Goal: Information Seeking & Learning: Learn about a topic

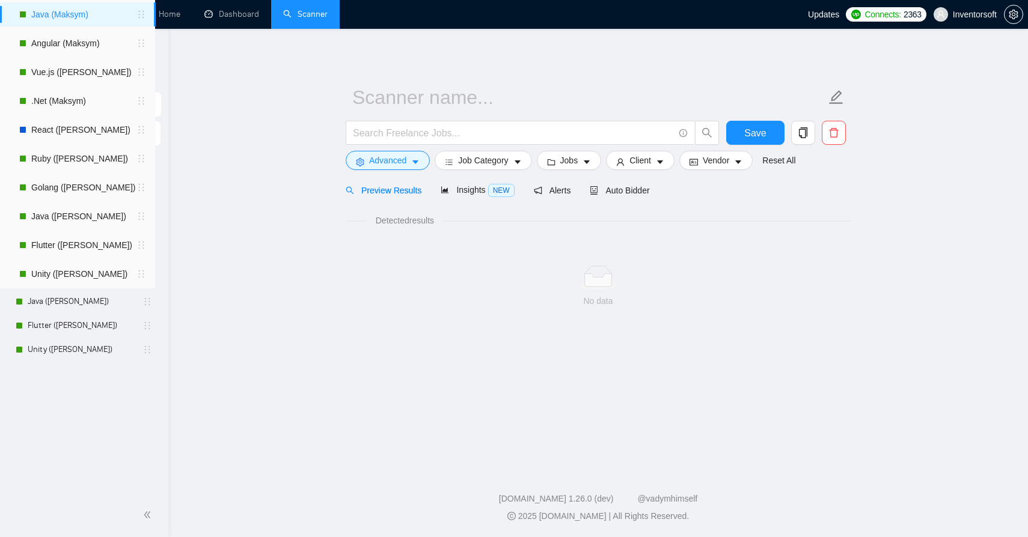
scroll to position [24, 0]
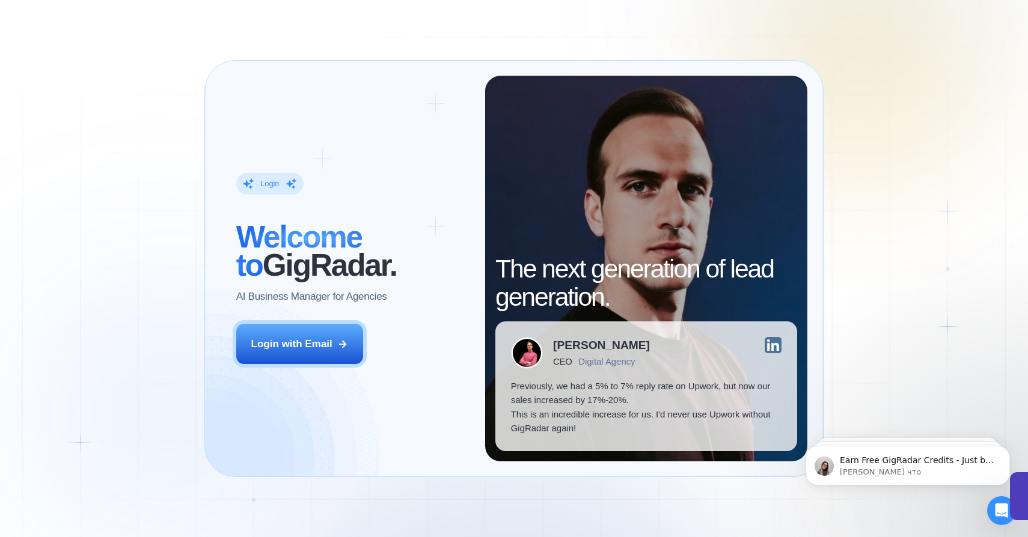
click at [276, 180] on div "Login" at bounding box center [269, 183] width 19 height 10
click at [269, 185] on div "Login" at bounding box center [269, 183] width 19 height 10
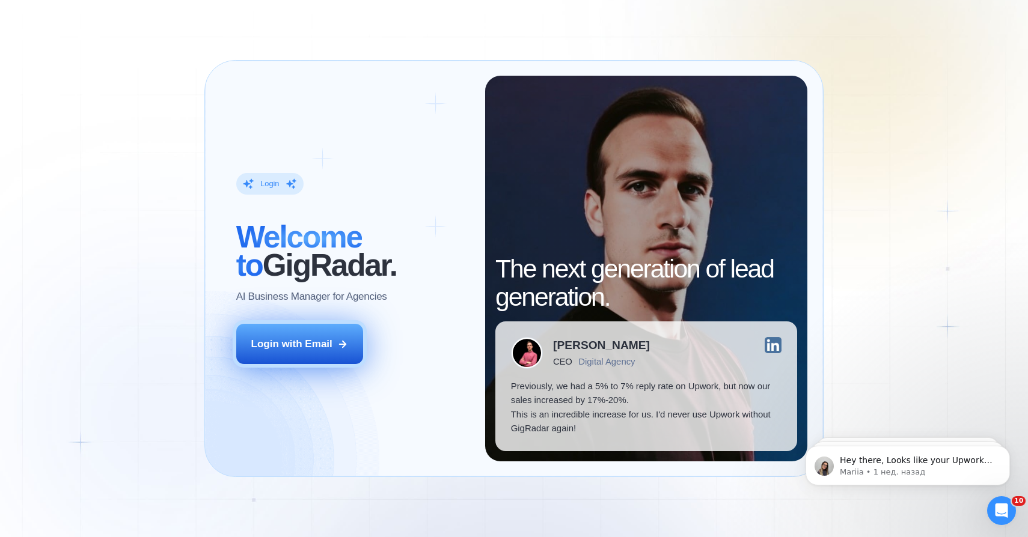
click at [282, 339] on div "Login with Email" at bounding box center [291, 344] width 81 height 14
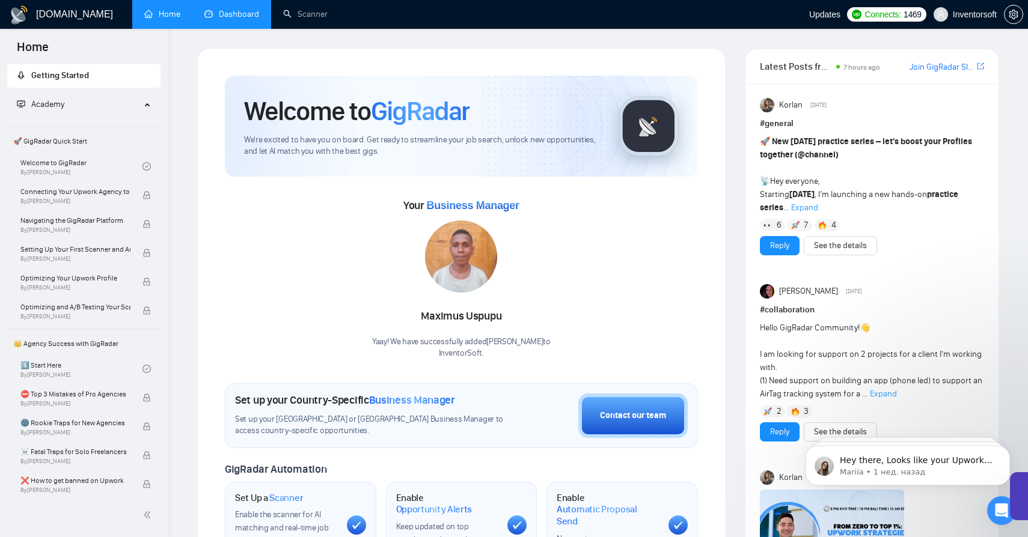
click at [239, 12] on link "Dashboard" at bounding box center [231, 14] width 55 height 10
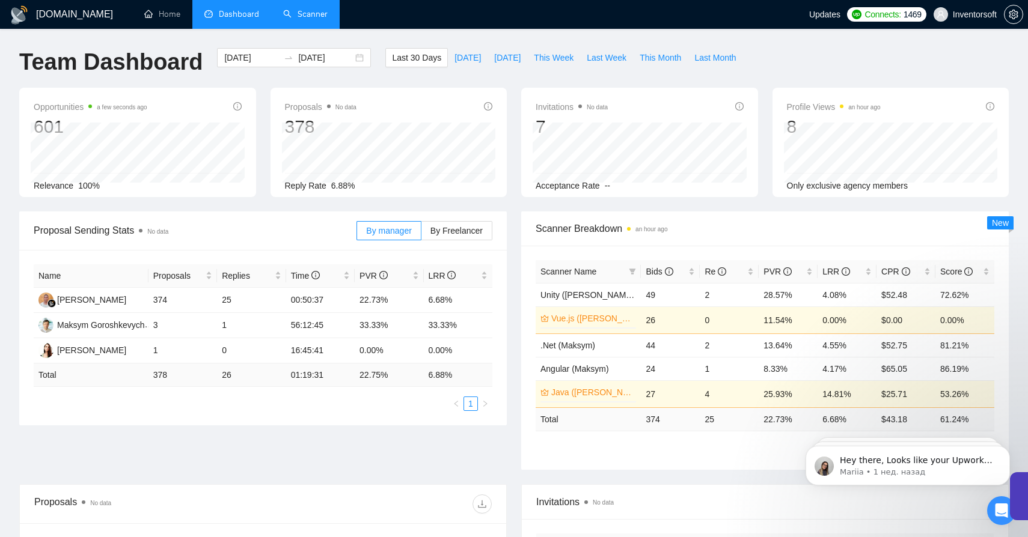
click at [293, 17] on link "Scanner" at bounding box center [305, 14] width 44 height 10
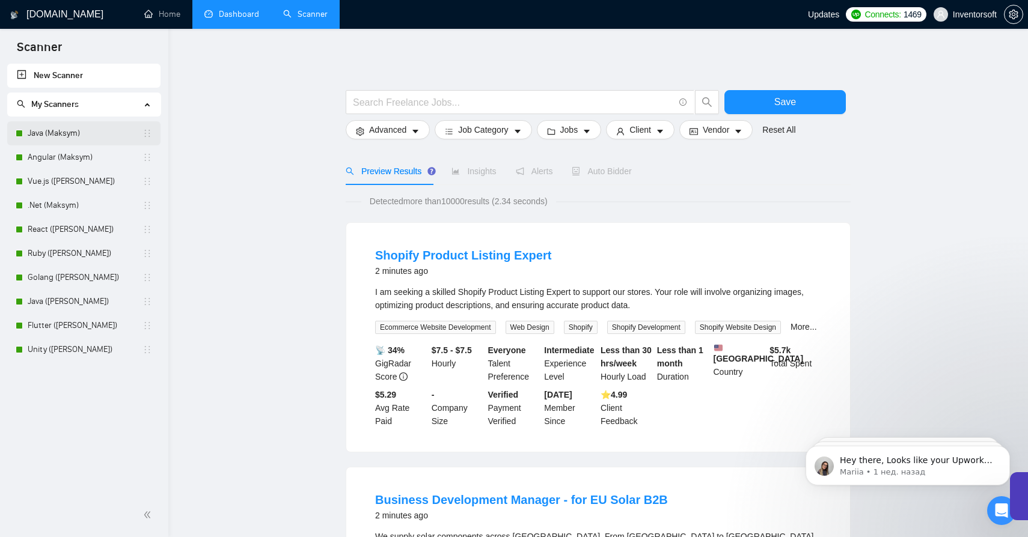
click at [90, 135] on link "Java (Maksym)" at bounding box center [85, 133] width 115 height 24
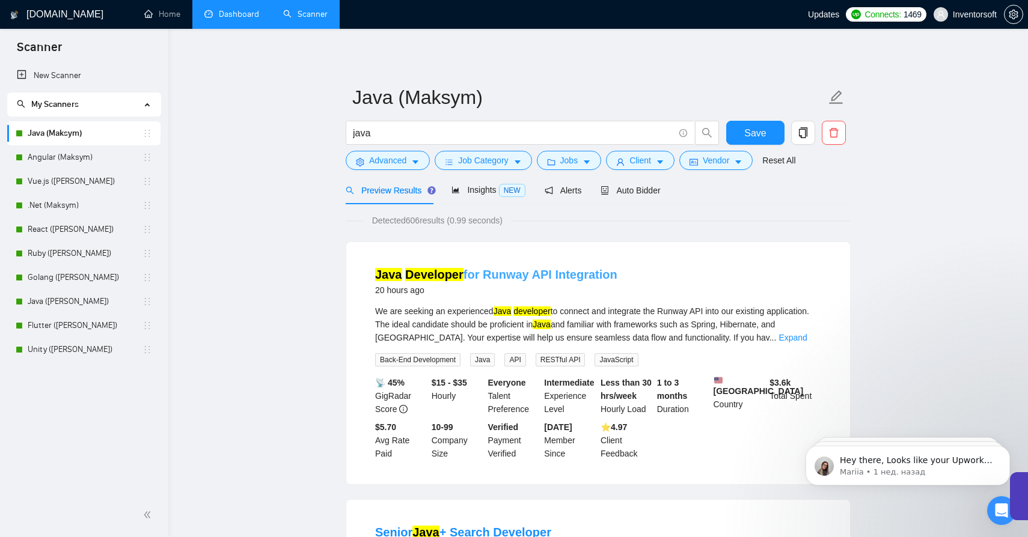
click at [444, 276] on mark "Developer" at bounding box center [434, 274] width 58 height 13
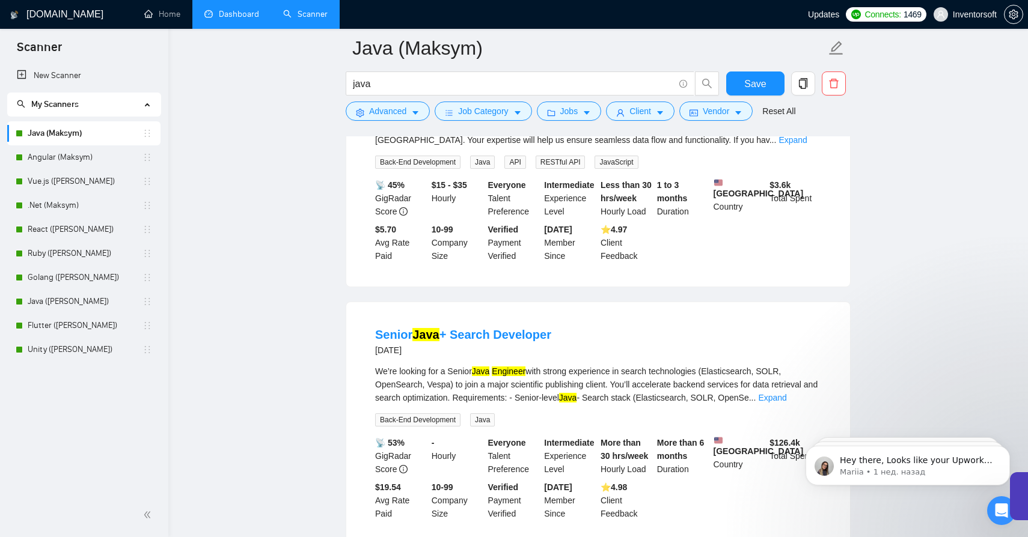
scroll to position [216, 0]
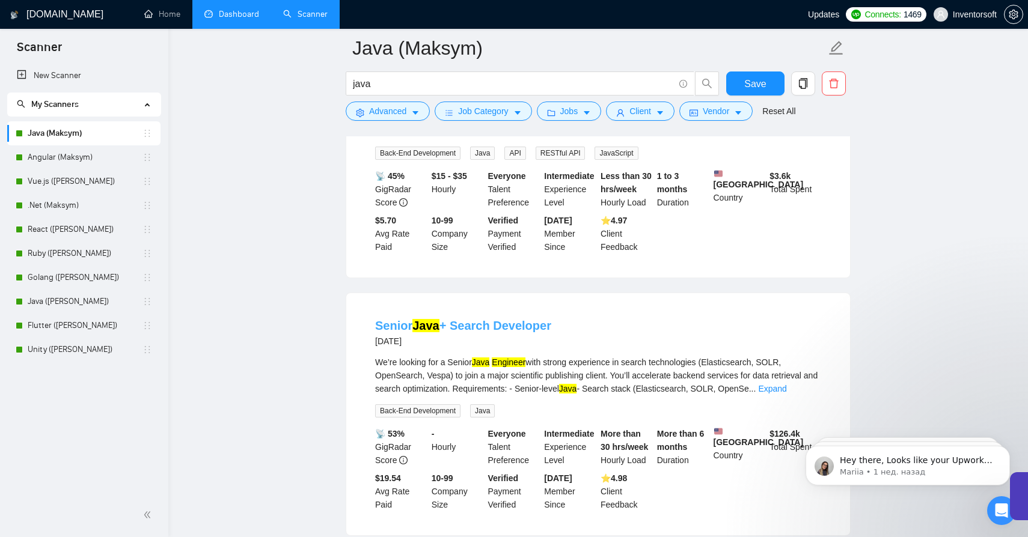
click at [424, 332] on mark "Java" at bounding box center [425, 325] width 27 height 13
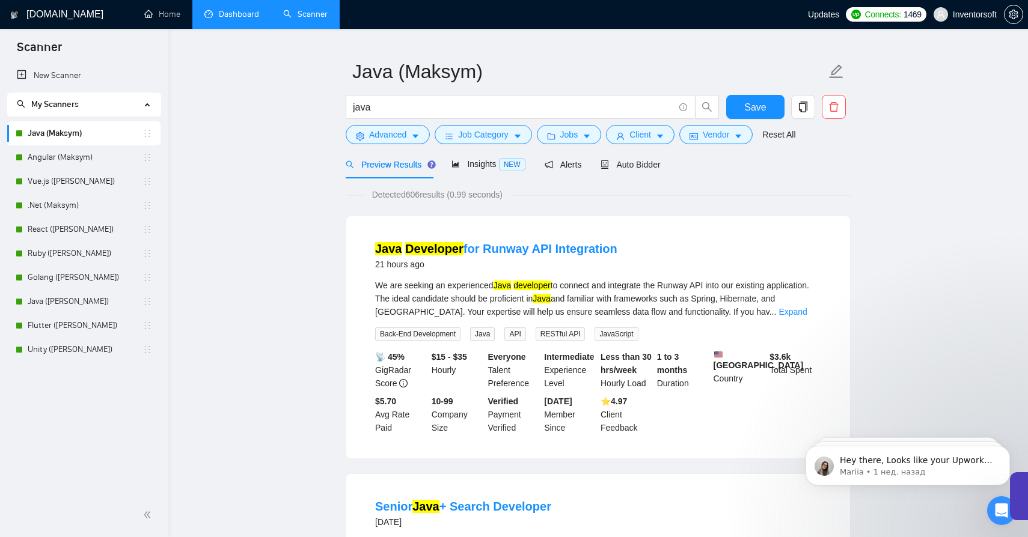
scroll to position [0, 0]
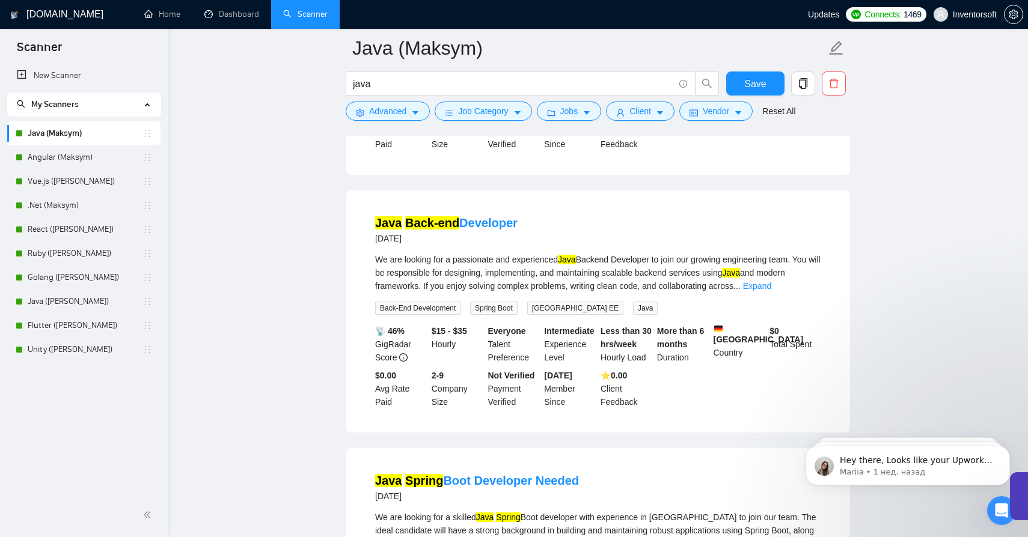
scroll to position [601, 0]
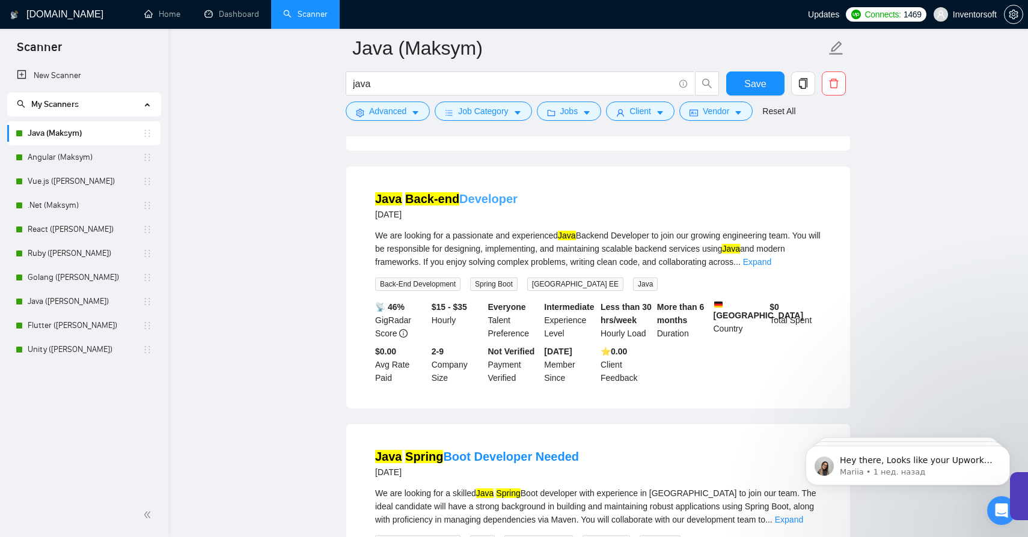
click at [504, 206] on link "Java Back-end Developer" at bounding box center [446, 198] width 142 height 13
click at [427, 463] on mark "Spring" at bounding box center [424, 456] width 38 height 13
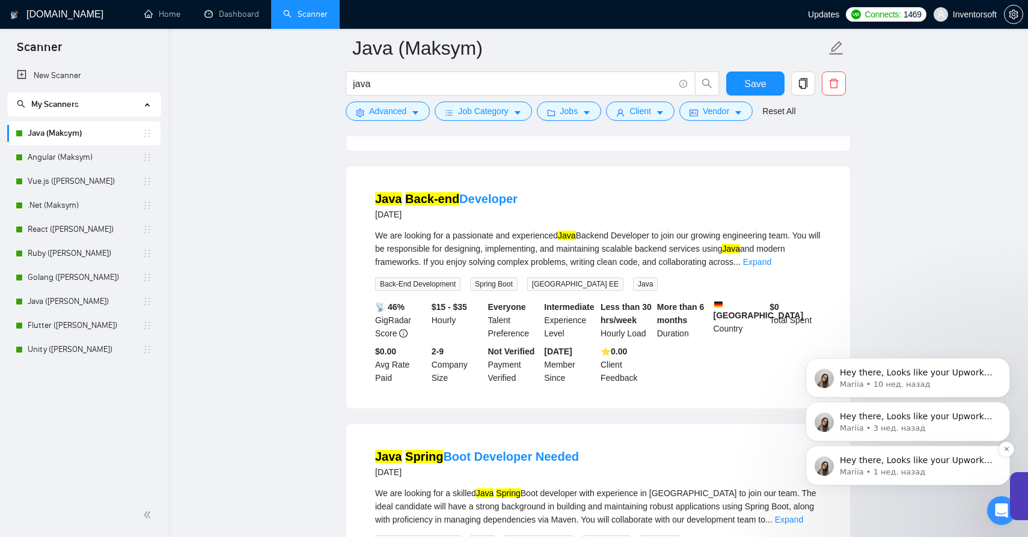
click at [819, 465] on img "message notification from Mariia, 1 нед. назад. Hey there, Looks like your Upwo…" at bounding box center [823, 466] width 19 height 19
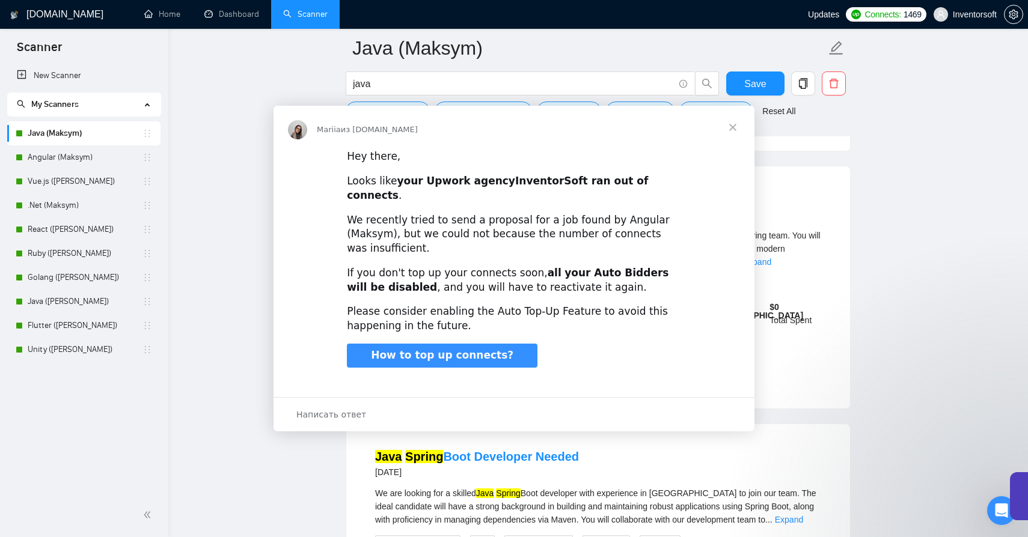
scroll to position [0, 0]
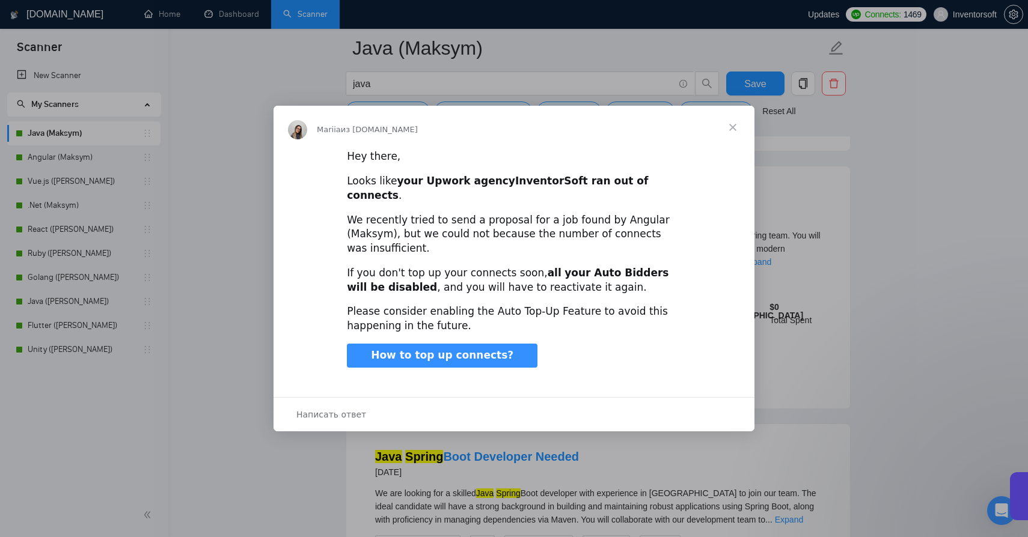
click at [730, 134] on span "Закрыть" at bounding box center [732, 127] width 43 height 43
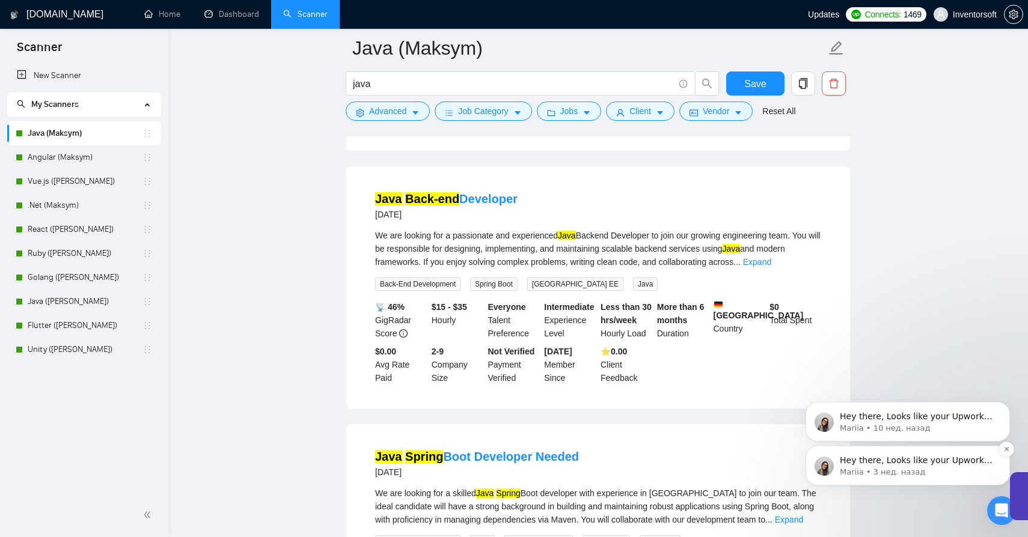
click at [852, 462] on p "Hey there, Looks like your Upwork agency InventorSoft ran out of connects. We r…" at bounding box center [917, 461] width 155 height 12
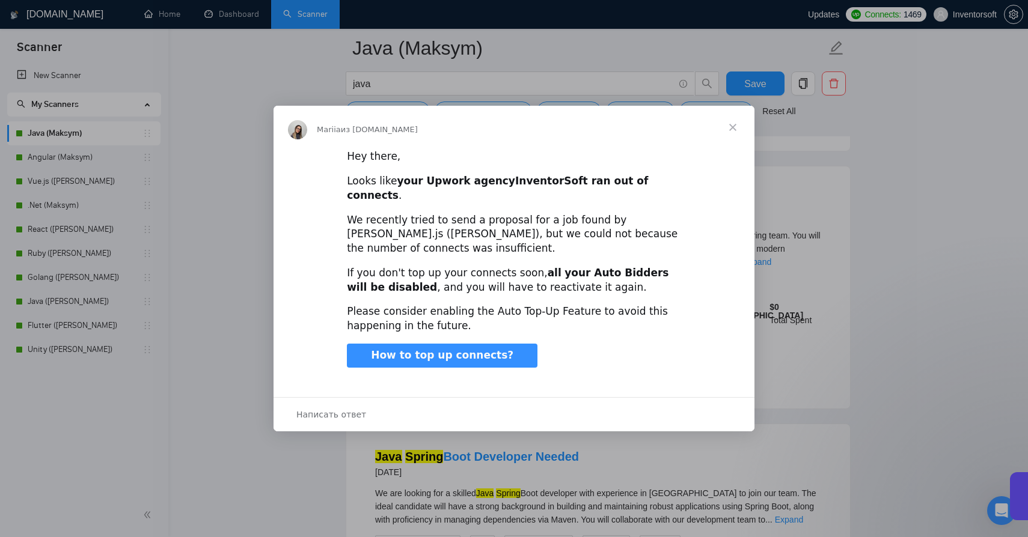
click at [730, 144] on span "Закрыть" at bounding box center [732, 127] width 43 height 43
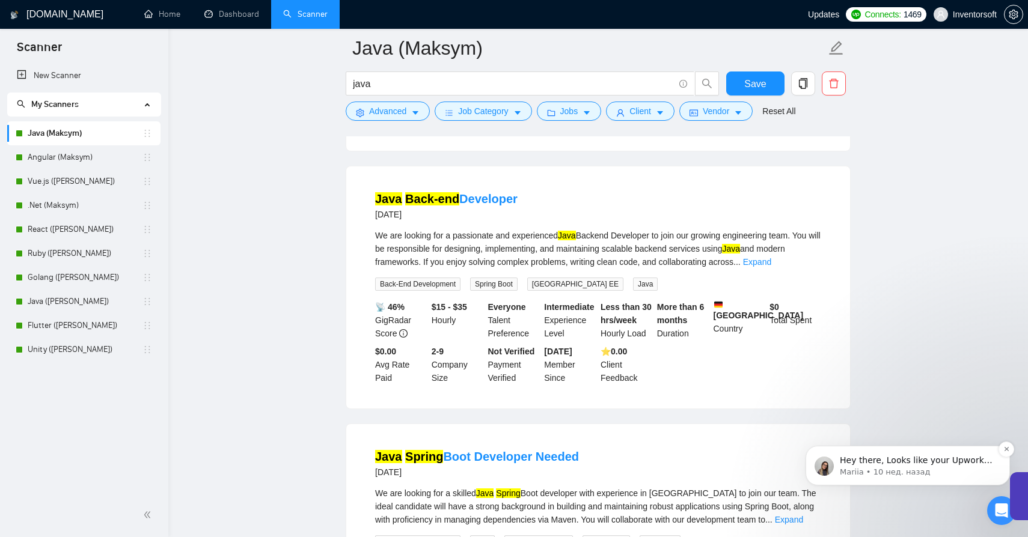
click at [898, 465] on p "Hey there, Looks like your Upwork agency InventorSoft ran out of connects. We r…" at bounding box center [917, 461] width 155 height 12
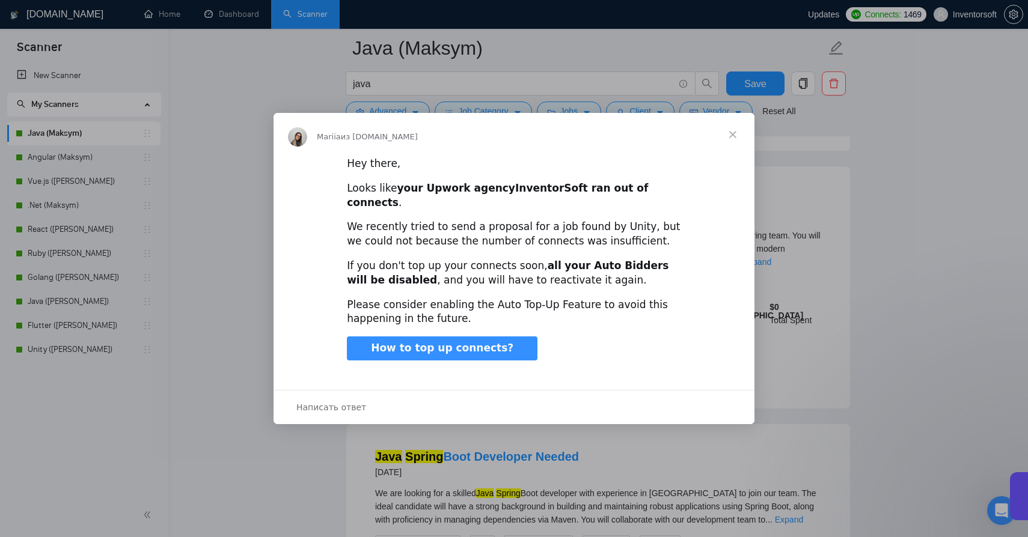
click at [734, 145] on span "Закрыть" at bounding box center [732, 134] width 43 height 43
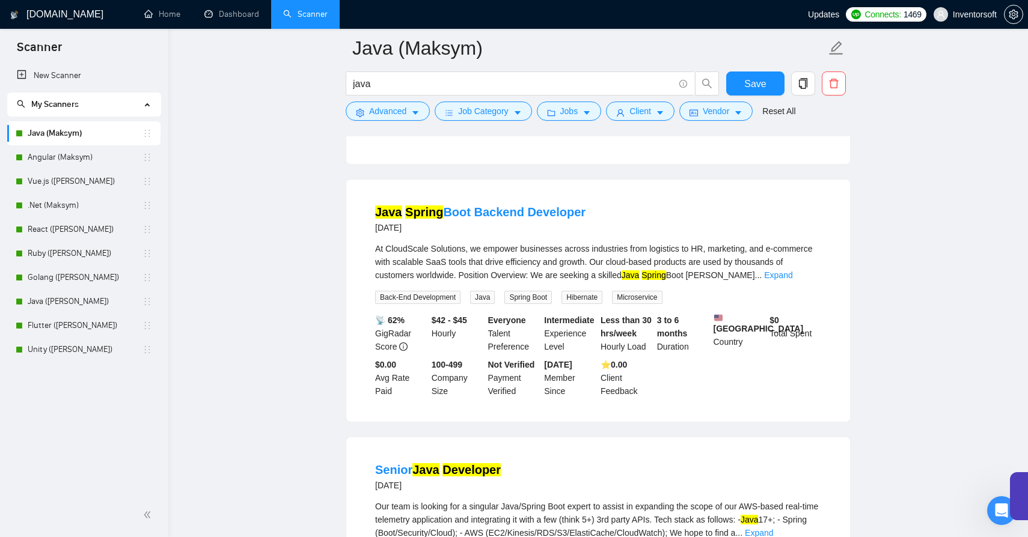
scroll to position [1106, 0]
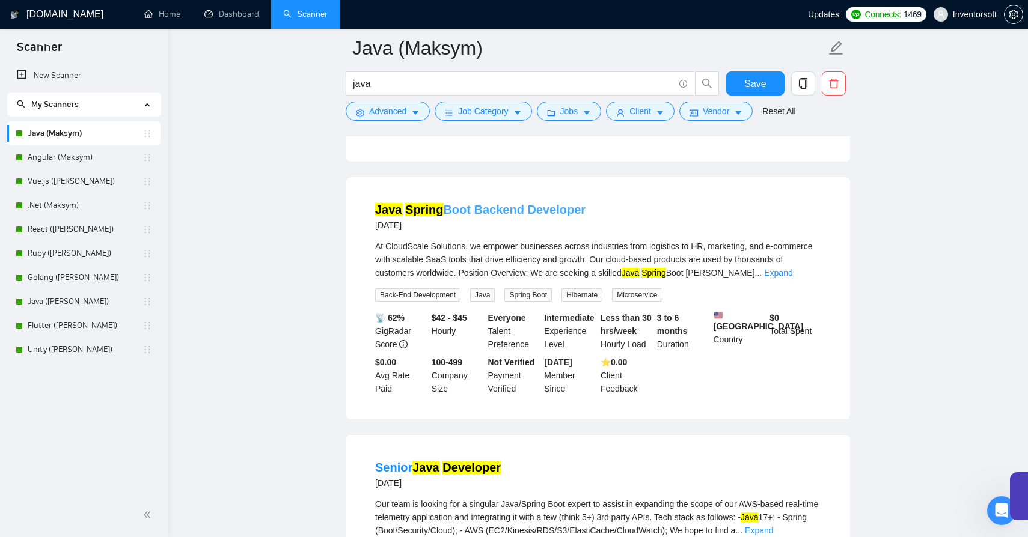
click at [440, 216] on link "Java Spring Boot Backend Developer" at bounding box center [480, 209] width 210 height 13
